Goal: Use online tool/utility: Utilize a website feature to perform a specific function

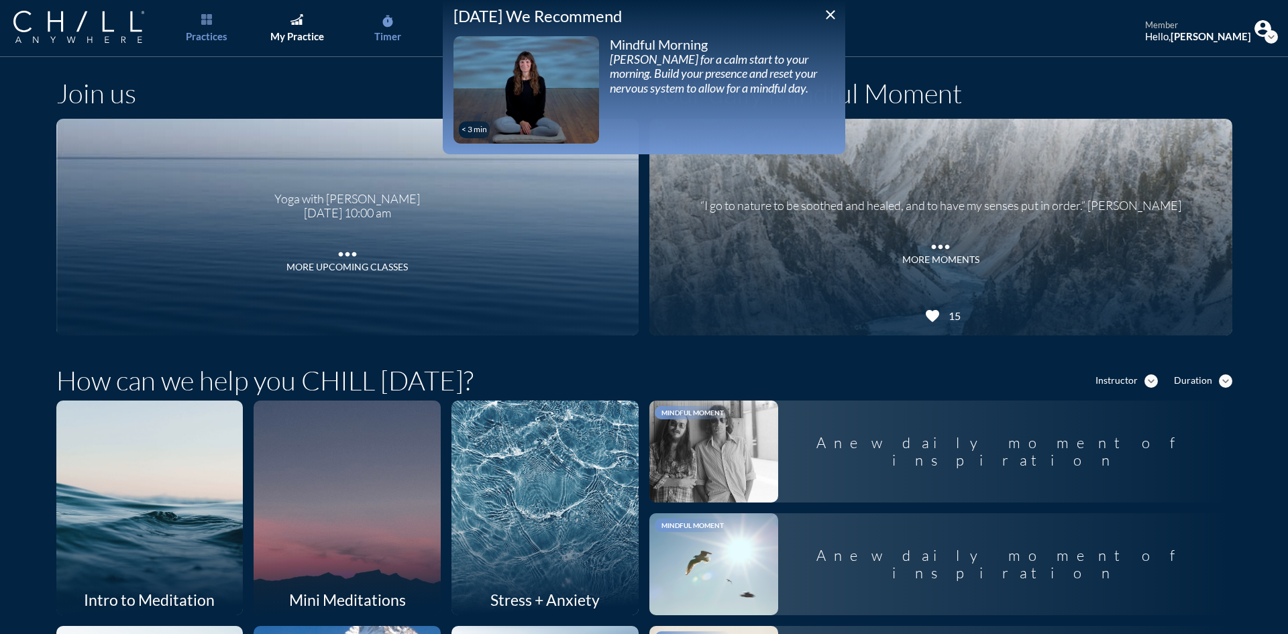
click at [384, 25] on icon "timer" at bounding box center [387, 21] width 13 height 13
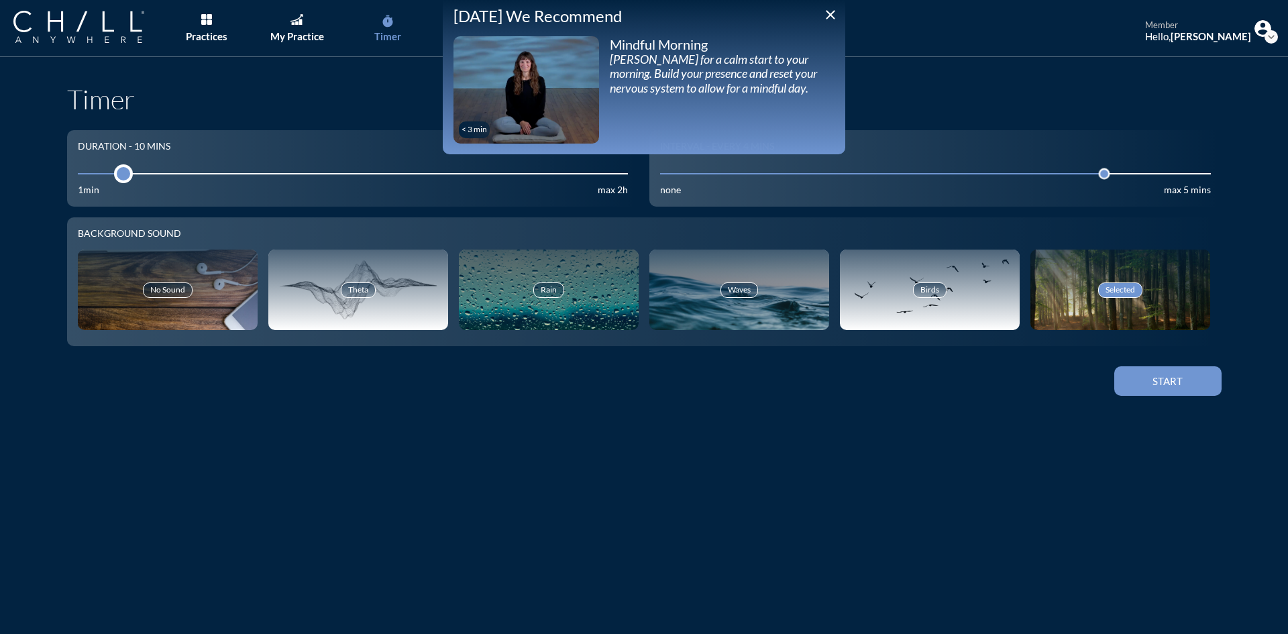
drag, startPoint x: 132, startPoint y: 172, endPoint x: 116, endPoint y: 174, distance: 15.7
click at [116, 174] on div at bounding box center [123, 173] width 19 height 19
click at [834, 17] on icon "close" at bounding box center [831, 15] width 16 height 16
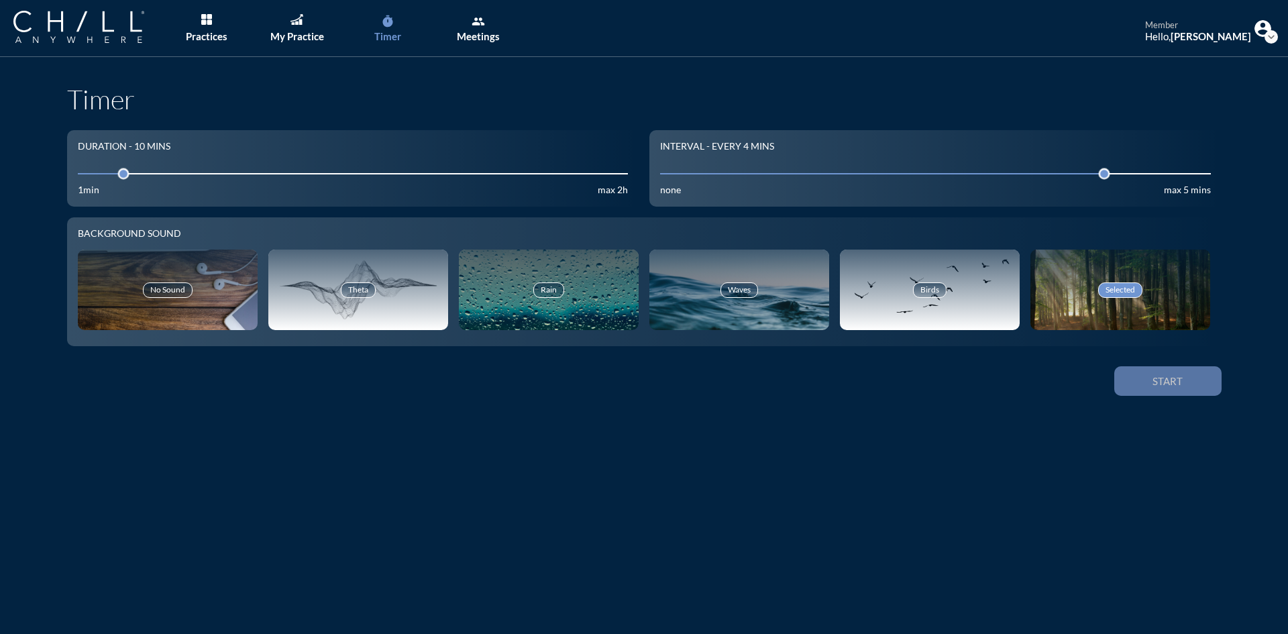
click at [1163, 386] on div "Start" at bounding box center [1168, 381] width 60 height 12
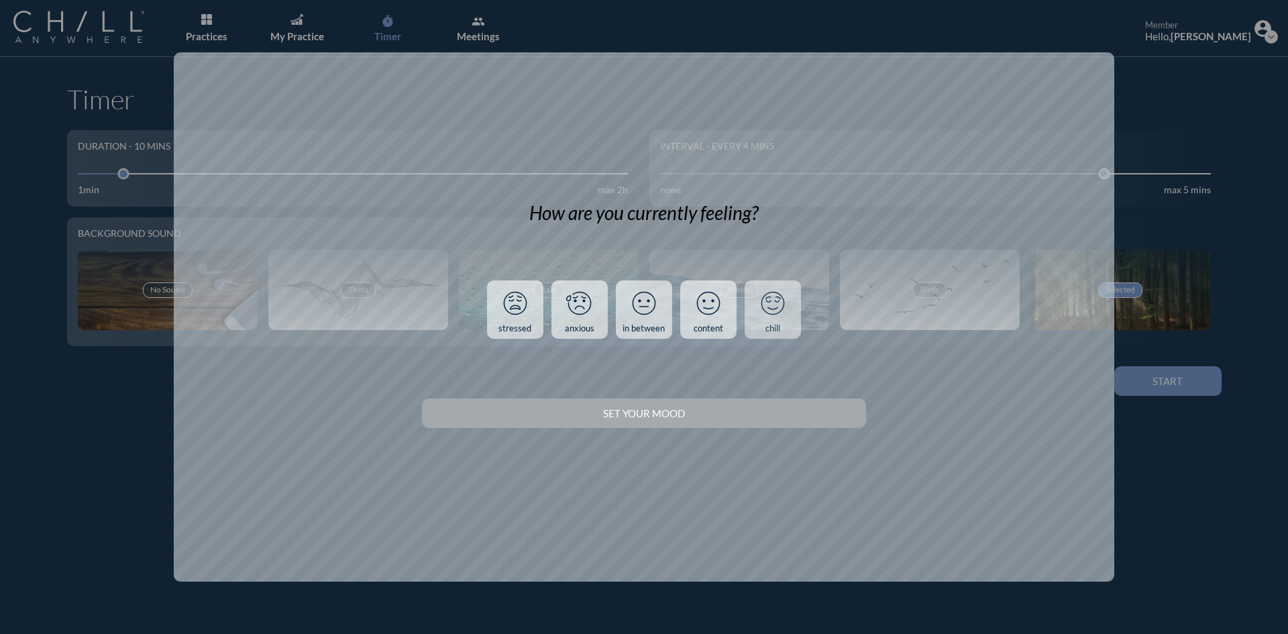
click at [780, 323] on div "chill" at bounding box center [773, 328] width 15 height 11
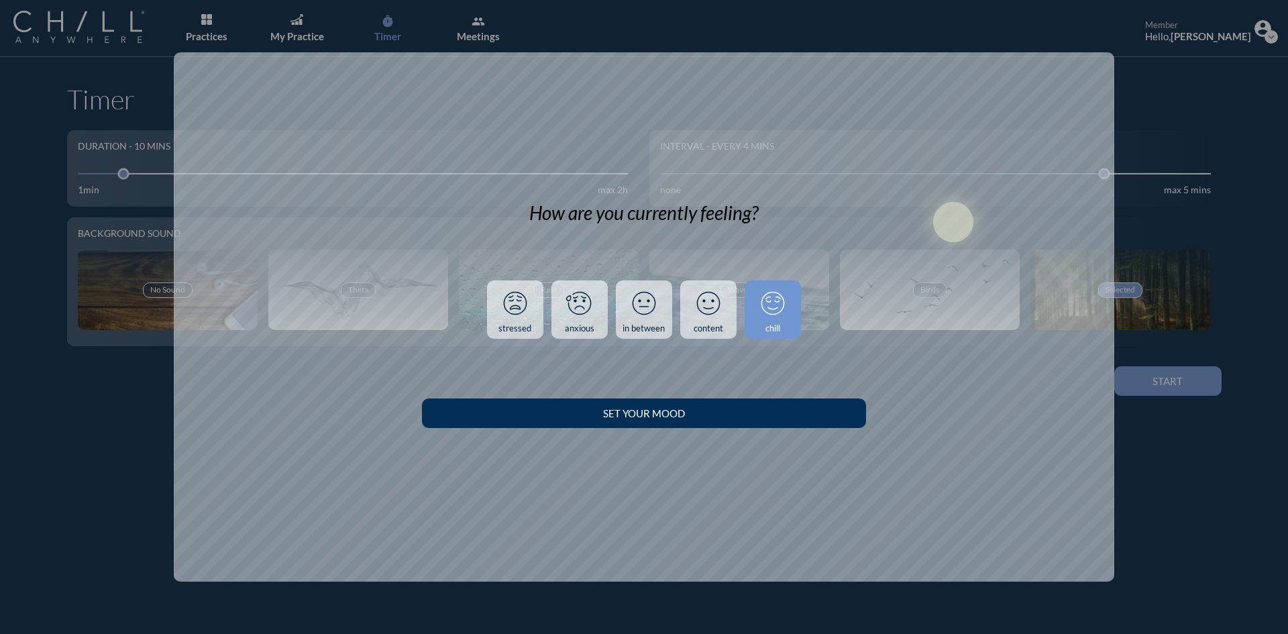
click at [759, 413] on div "Set your Mood" at bounding box center [644, 413] width 397 height 12
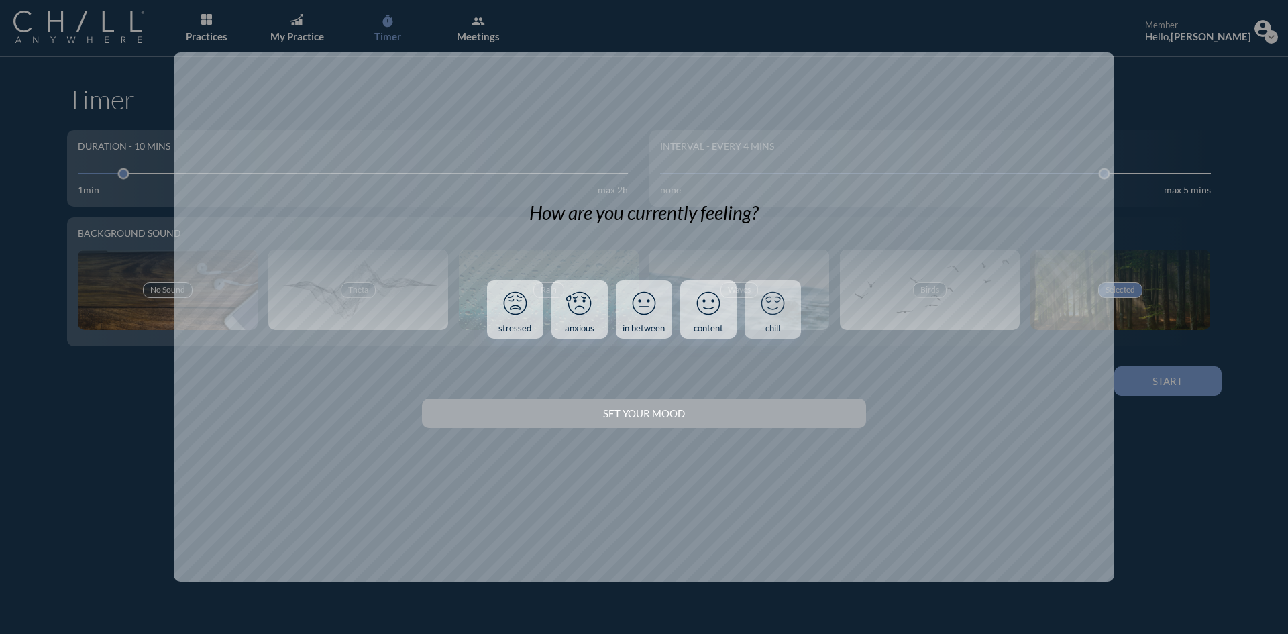
click at [778, 332] on div "chill" at bounding box center [773, 328] width 15 height 11
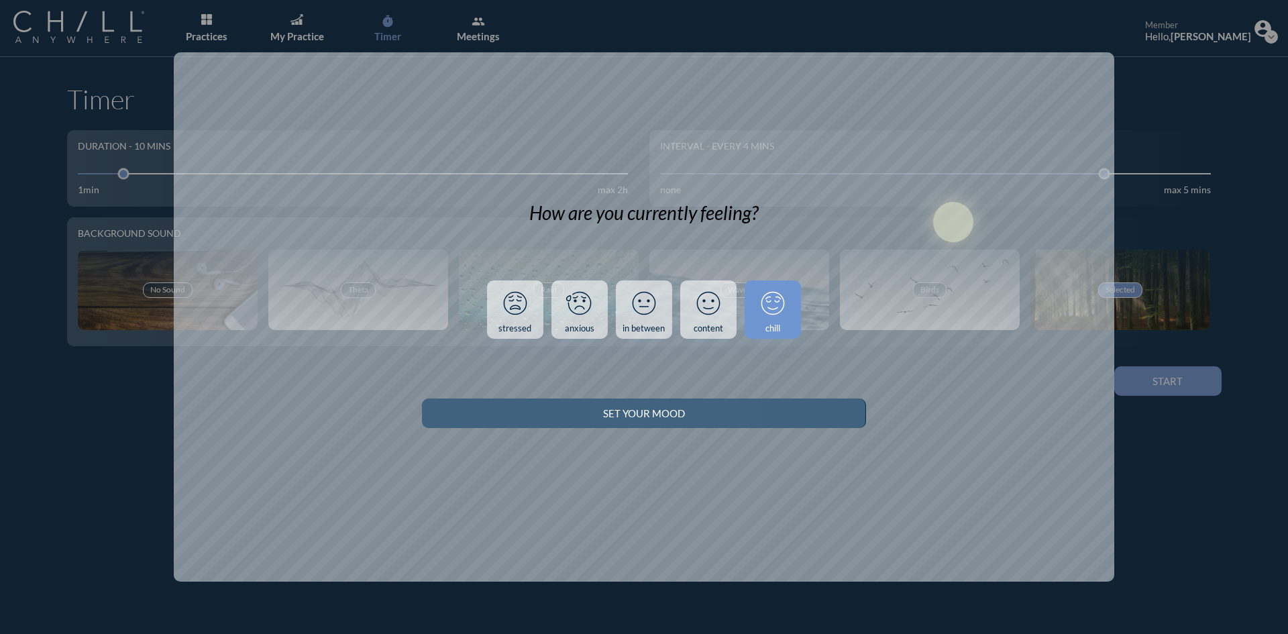
click at [775, 423] on button "Set your Mood" at bounding box center [644, 414] width 444 height 30
